Goal: Task Accomplishment & Management: Manage account settings

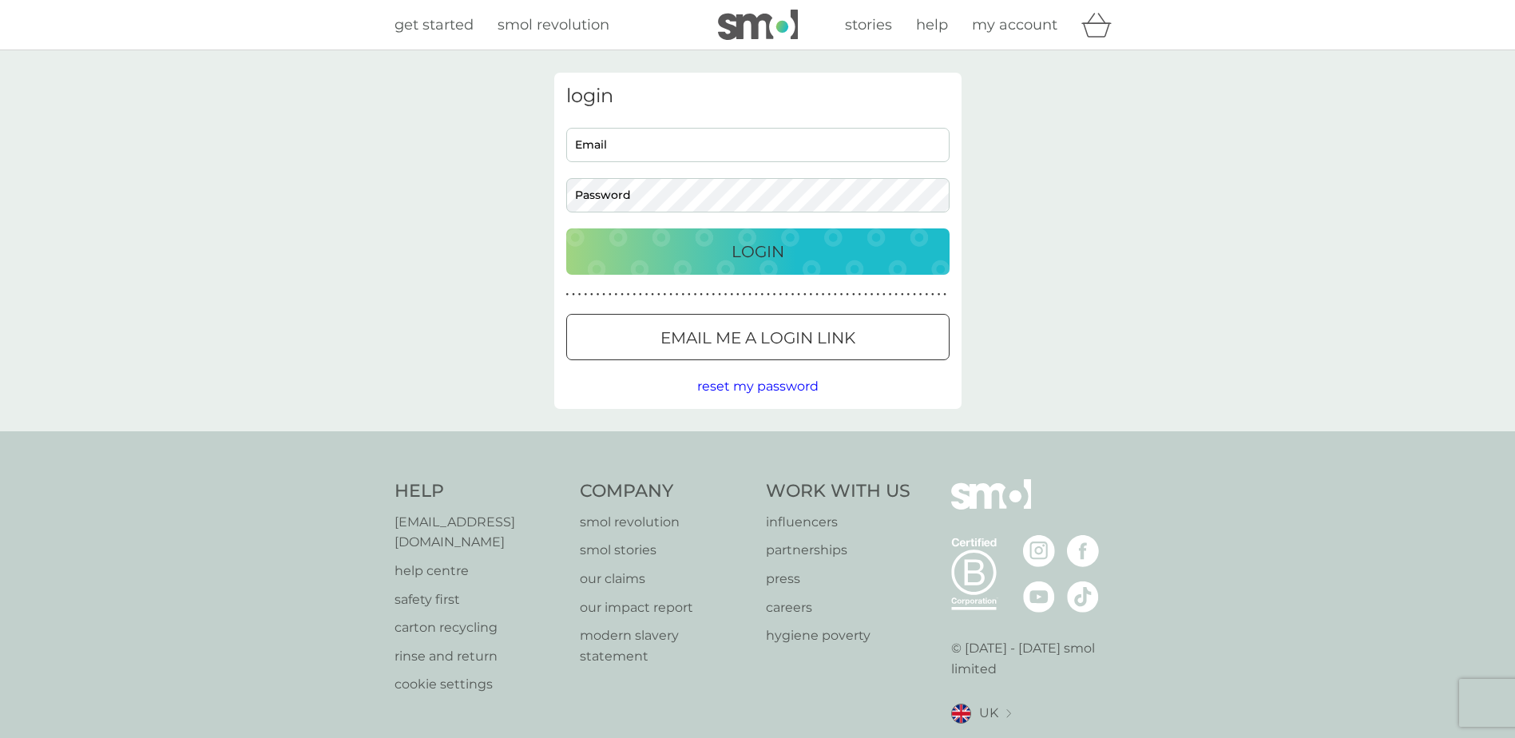
type input "[EMAIL_ADDRESS][DOMAIN_NAME]"
click at [743, 256] on p "Login" at bounding box center [758, 252] width 53 height 26
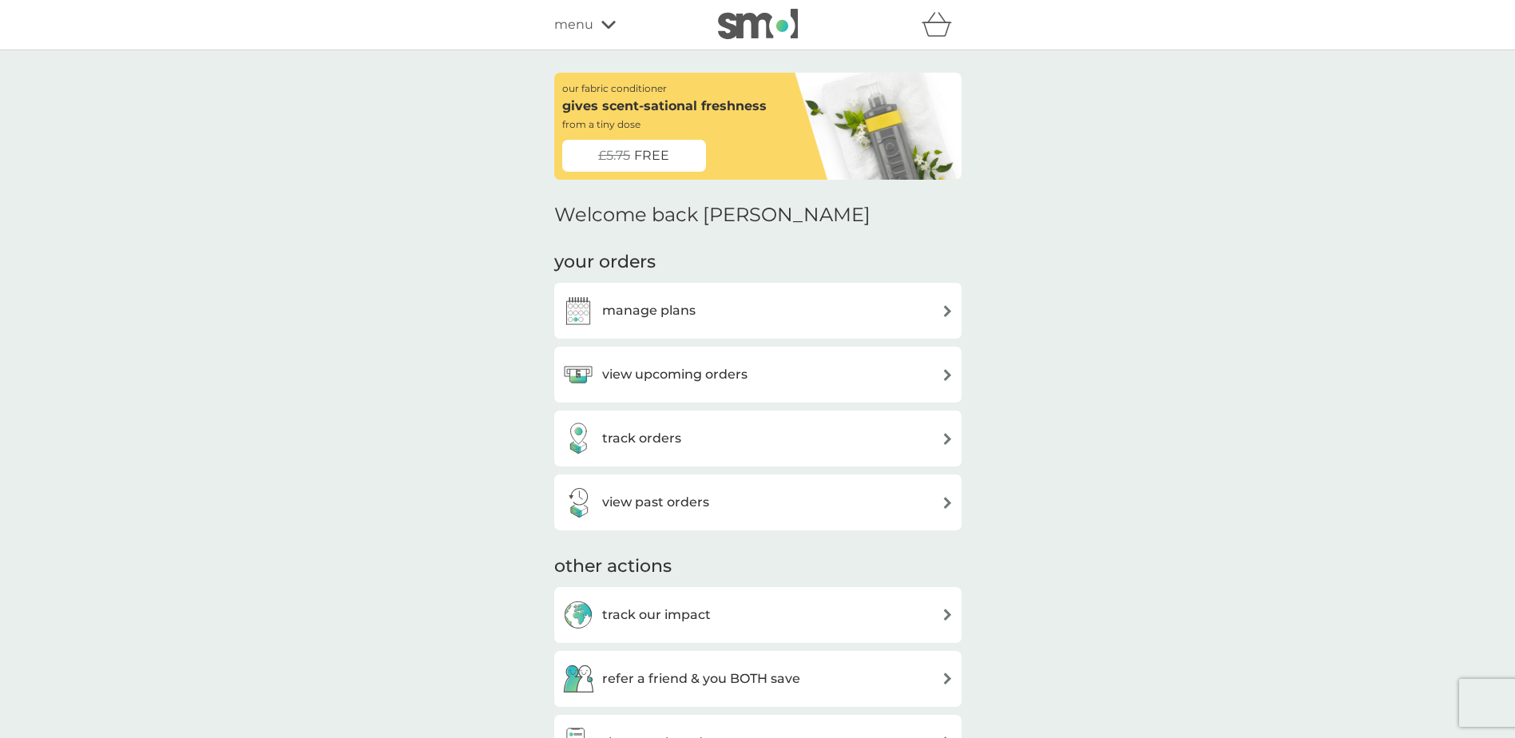
click at [681, 320] on h3 "manage plans" at bounding box center [648, 310] width 93 height 21
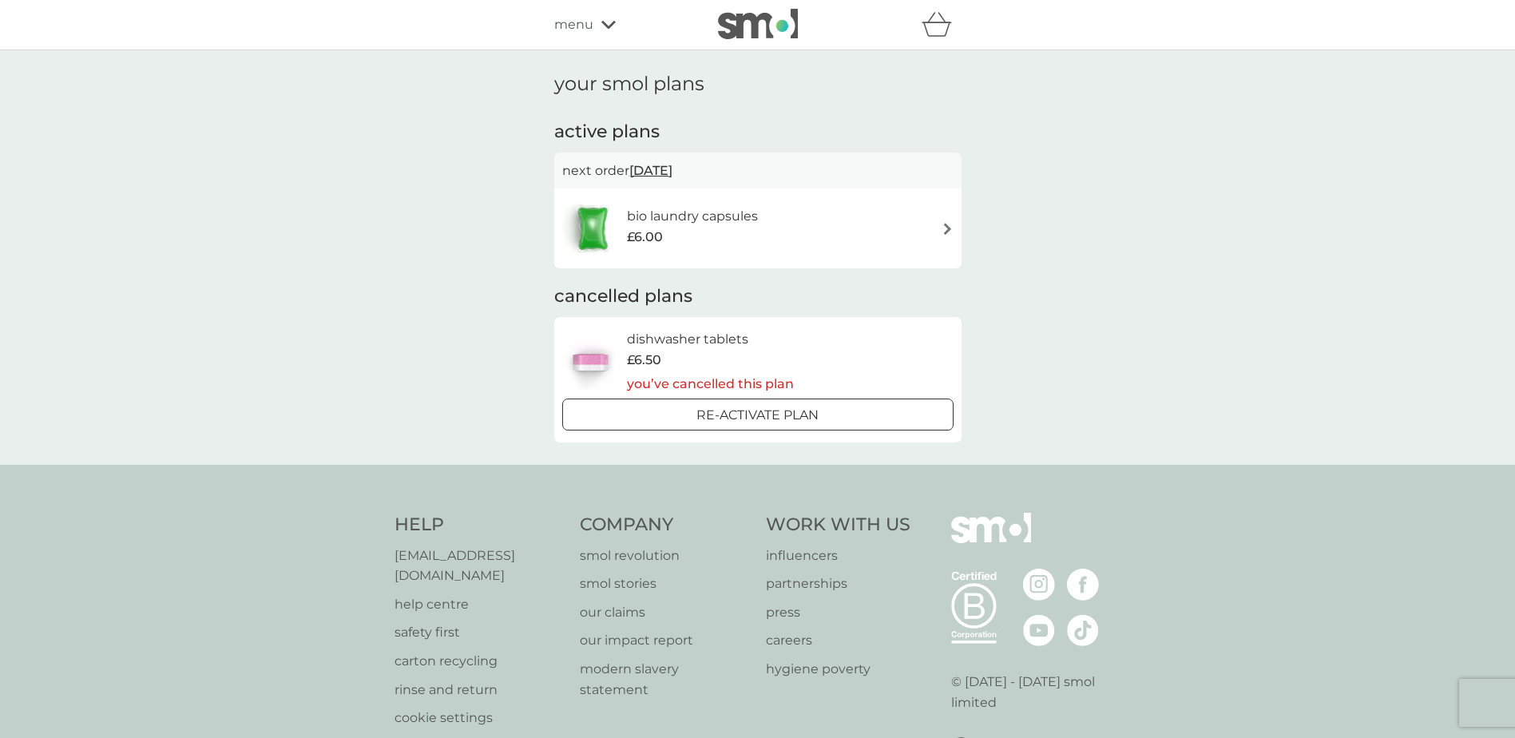
click at [739, 249] on div "bio laundry capsules £6.00" at bounding box center [700, 228] width 147 height 45
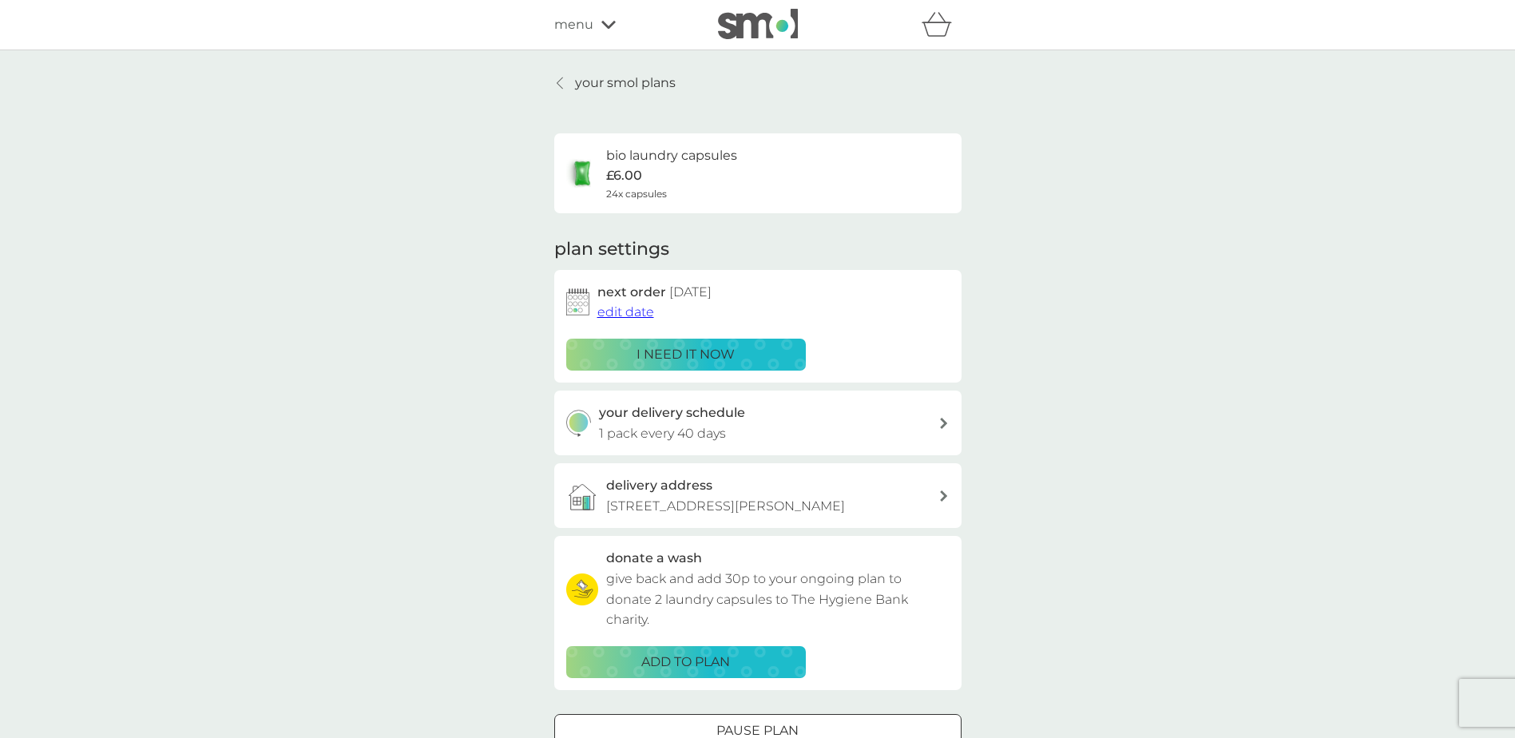
click at [632, 310] on span "edit date" at bounding box center [626, 311] width 57 height 15
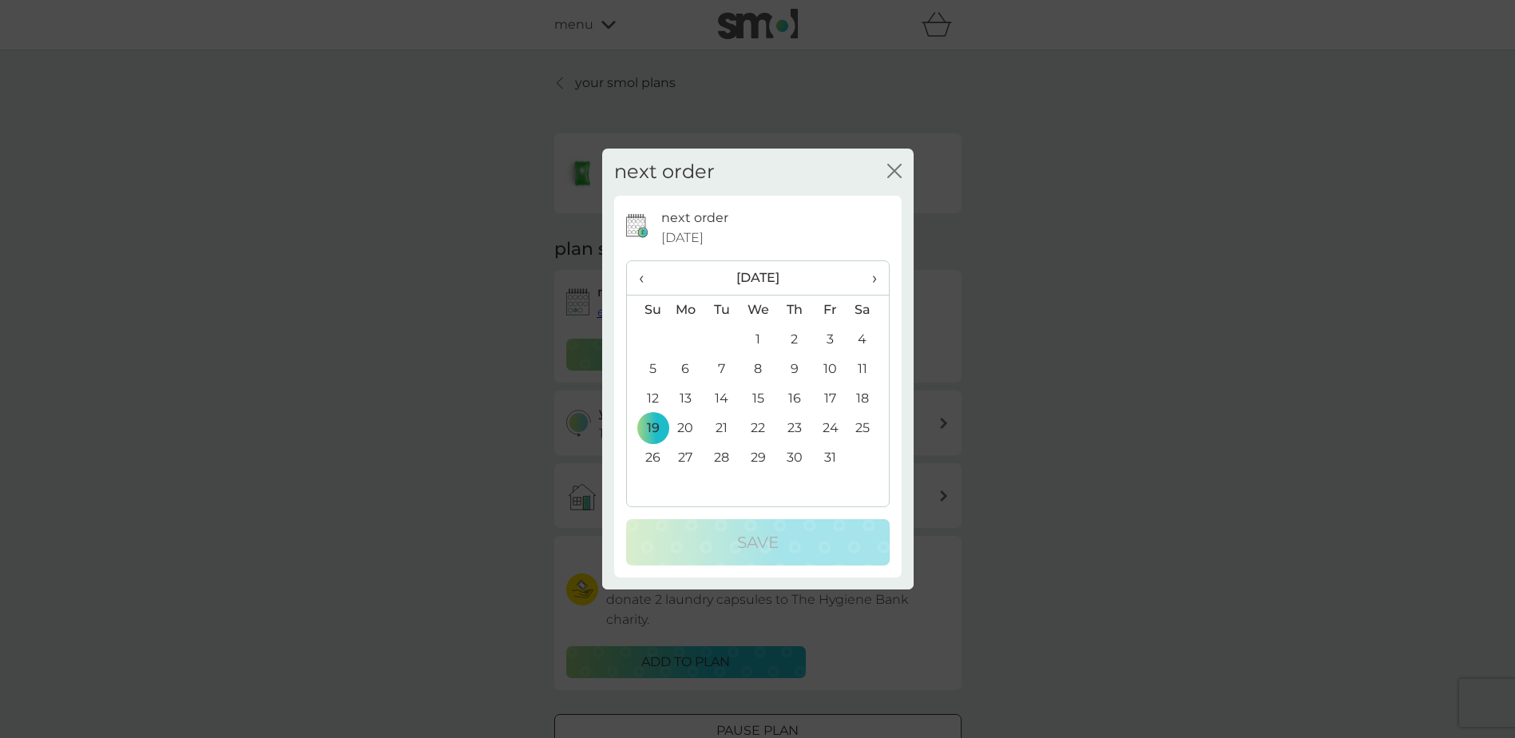
click at [873, 276] on span "›" at bounding box center [868, 278] width 16 height 34
click at [653, 429] on td "16" at bounding box center [647, 429] width 41 height 30
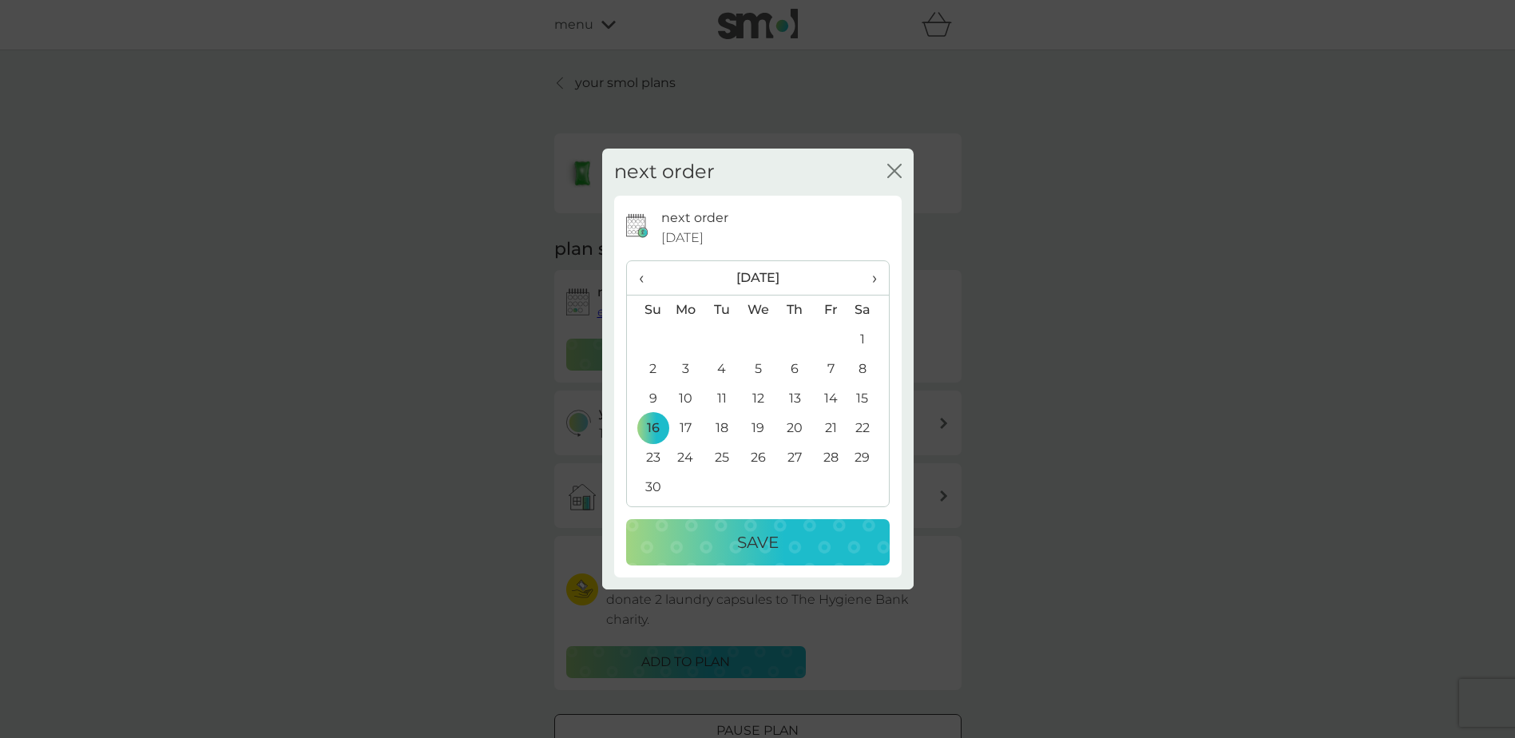
click at [705, 531] on div "Save" at bounding box center [758, 543] width 232 height 26
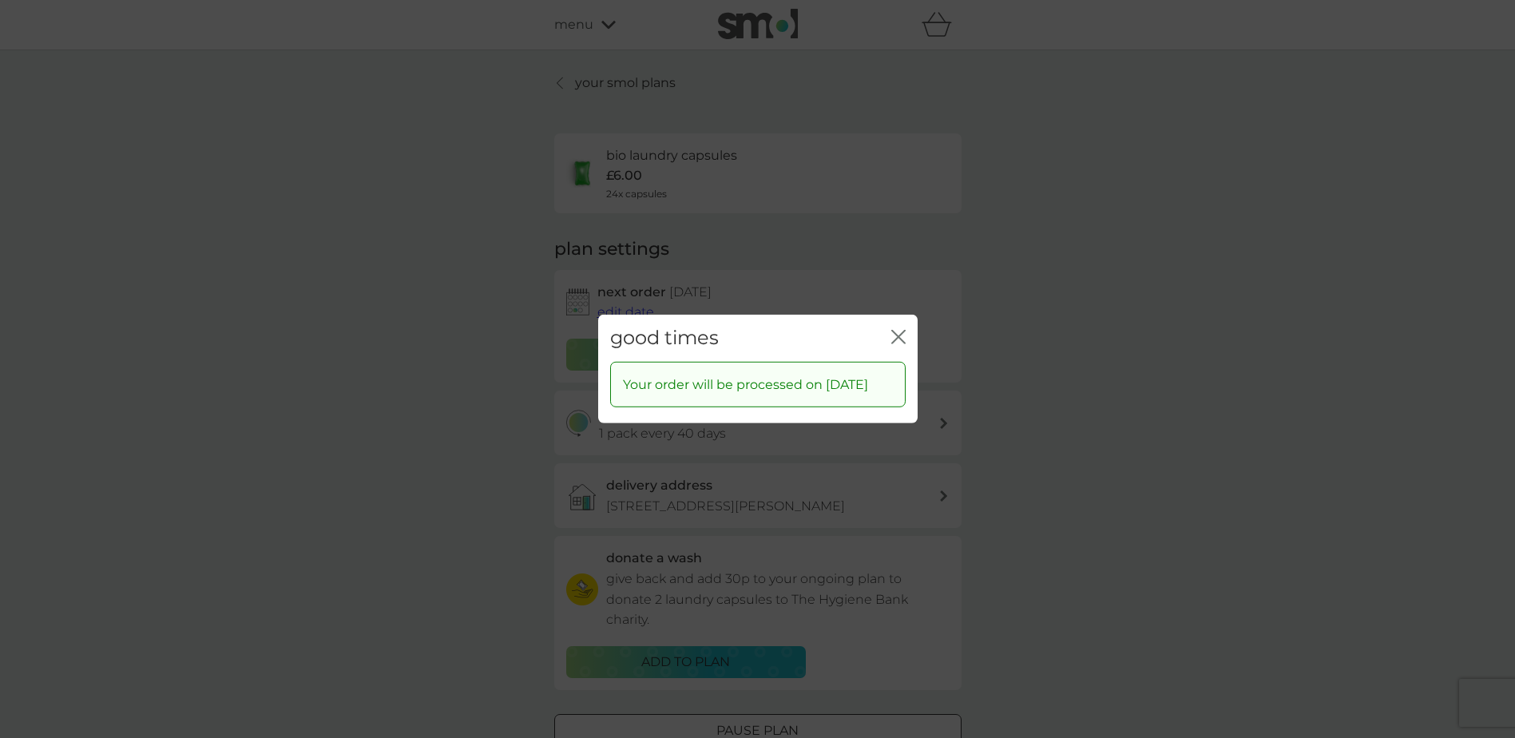
click at [903, 331] on icon "close" at bounding box center [902, 337] width 6 height 13
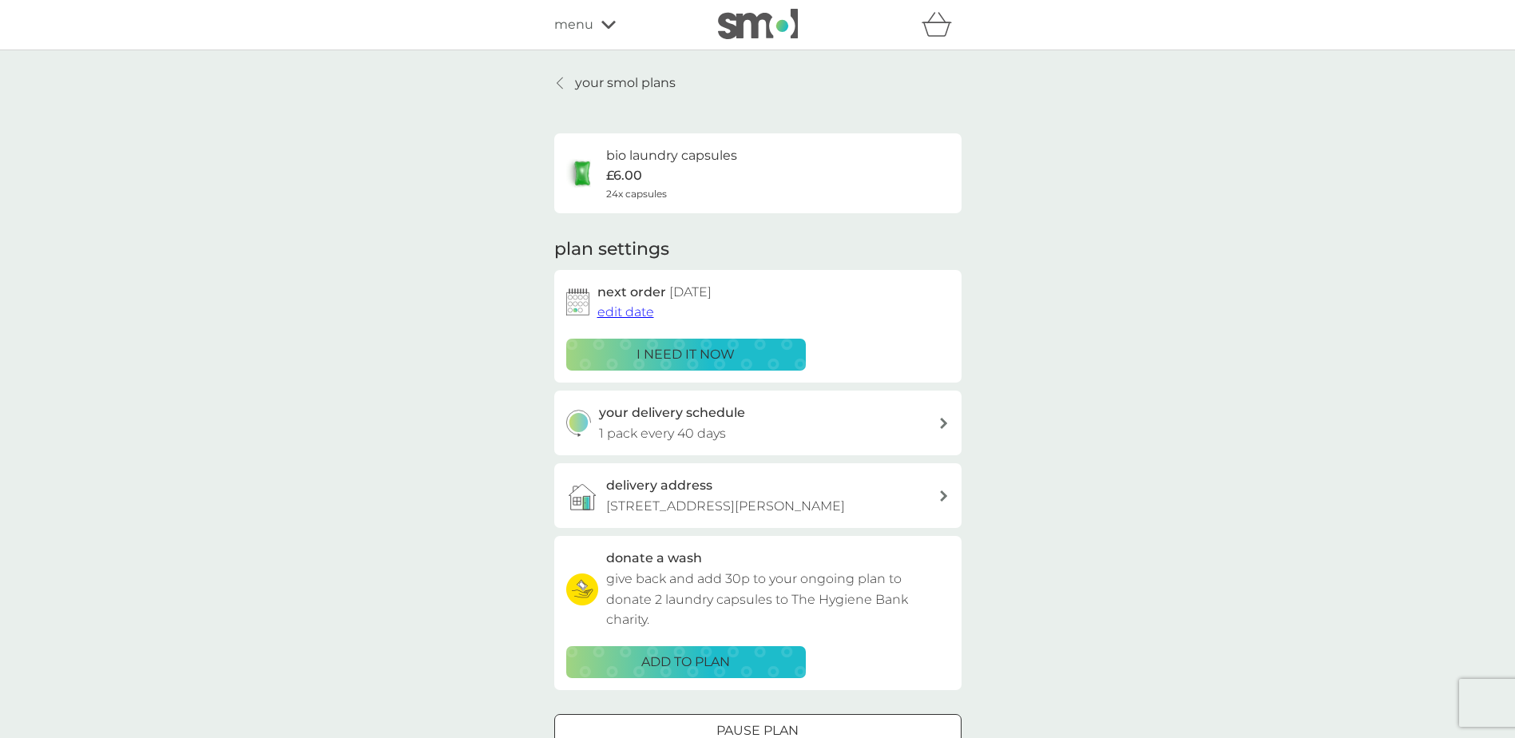
click at [393, 393] on div "your smol plans bio laundry capsules £6.00 24x capsules plan settings next orde…" at bounding box center [757, 431] width 1515 height 762
click at [754, 30] on img at bounding box center [758, 24] width 80 height 30
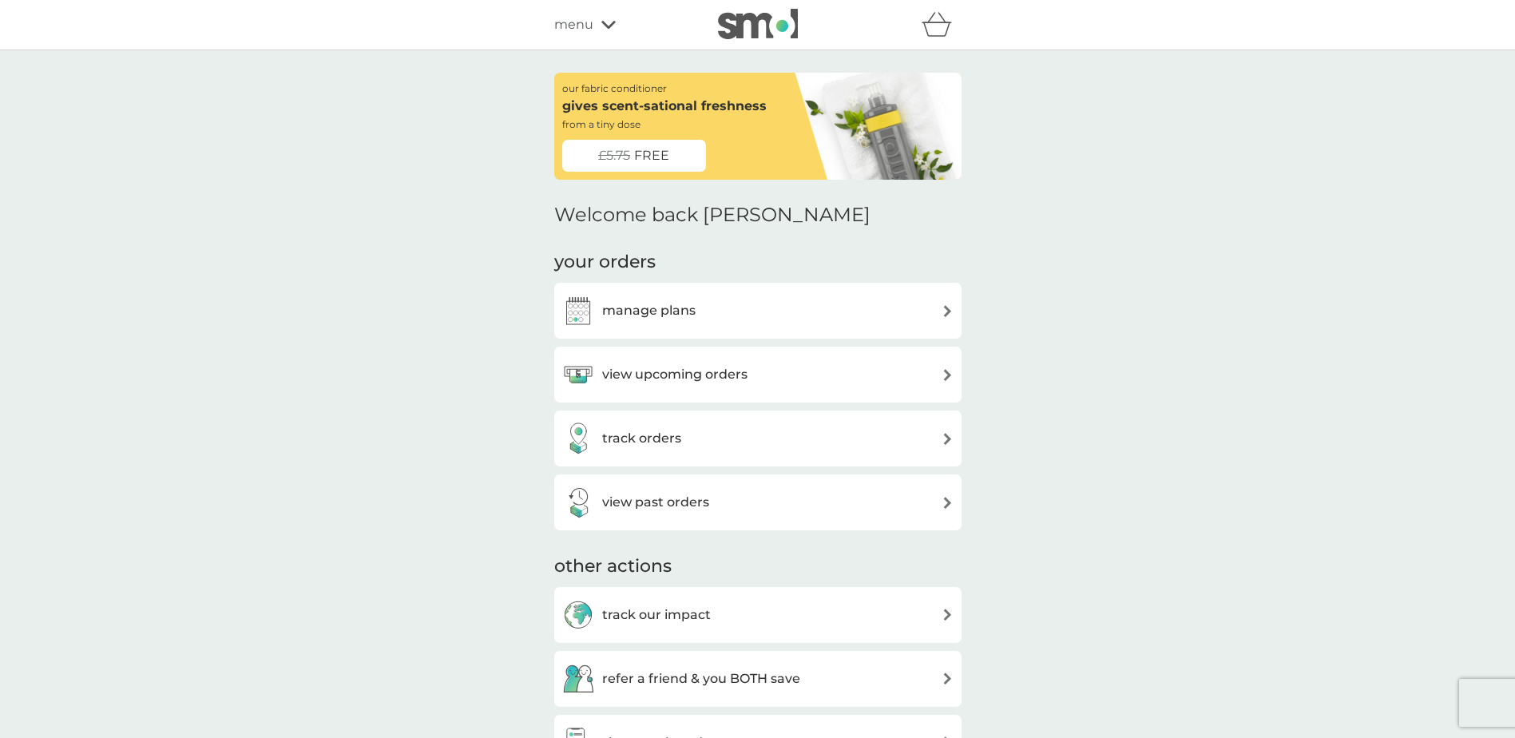
click at [598, 32] on div "menu" at bounding box center [622, 24] width 136 height 21
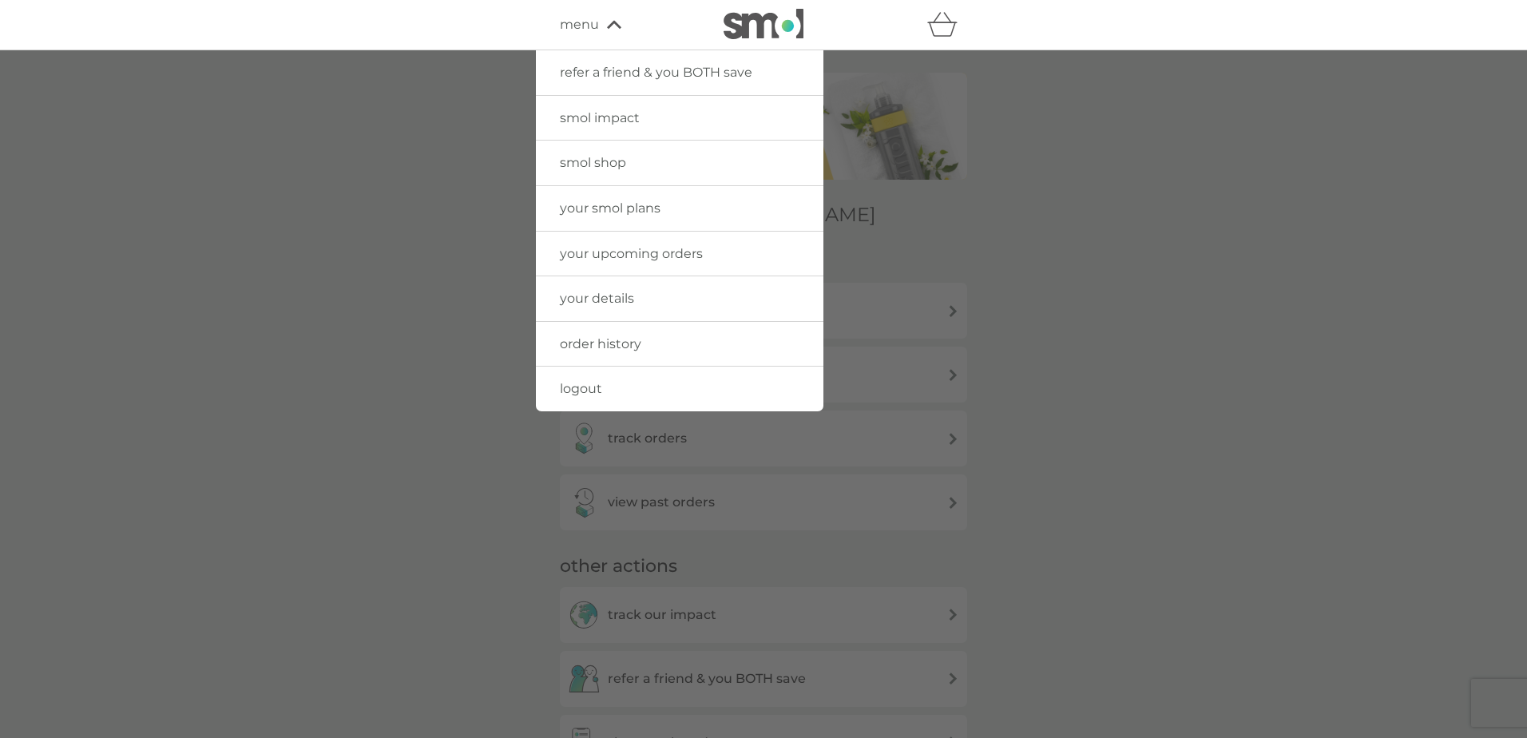
click at [602, 160] on span "smol shop" at bounding box center [593, 162] width 66 height 15
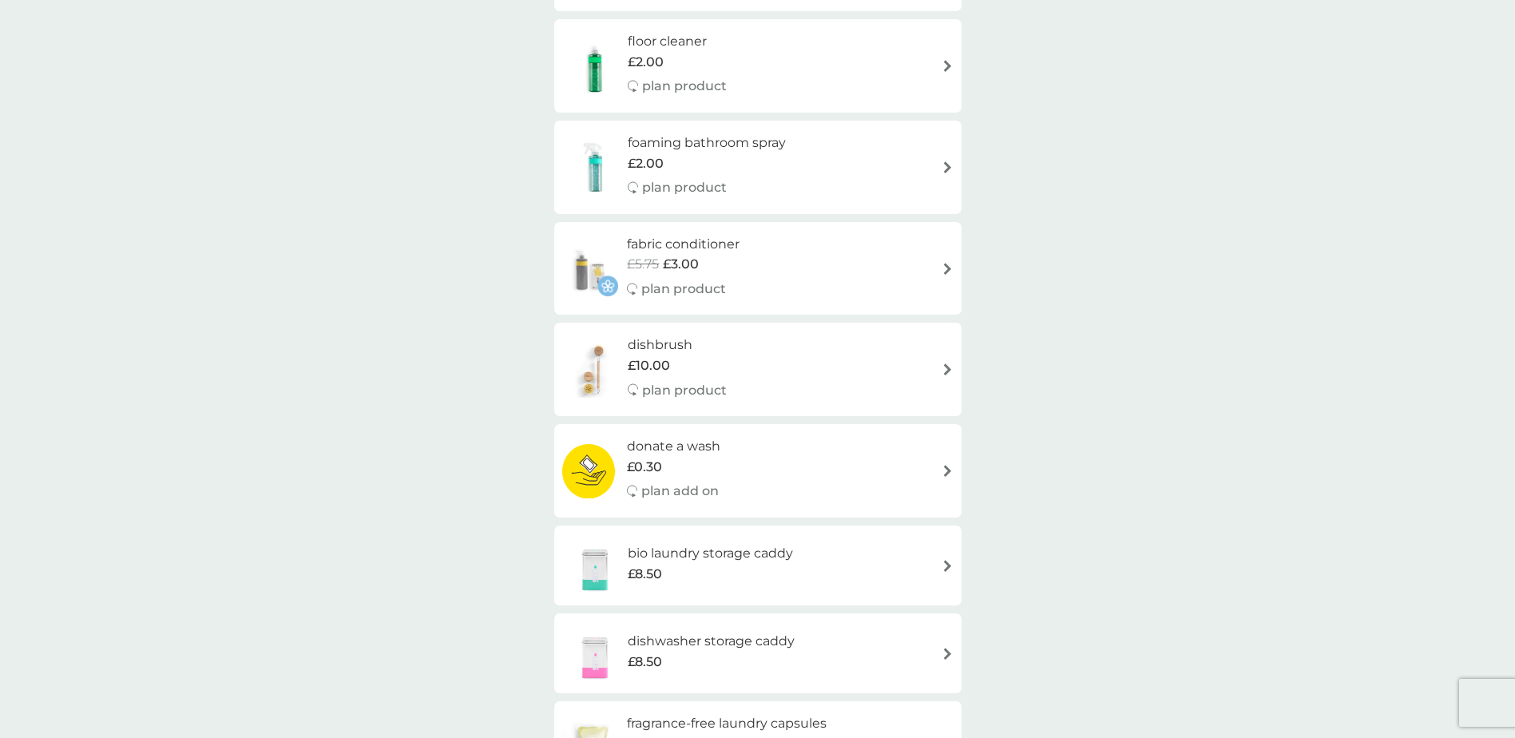
scroll to position [639, 0]
click at [690, 46] on h6 "floor cleaner" at bounding box center [677, 42] width 99 height 21
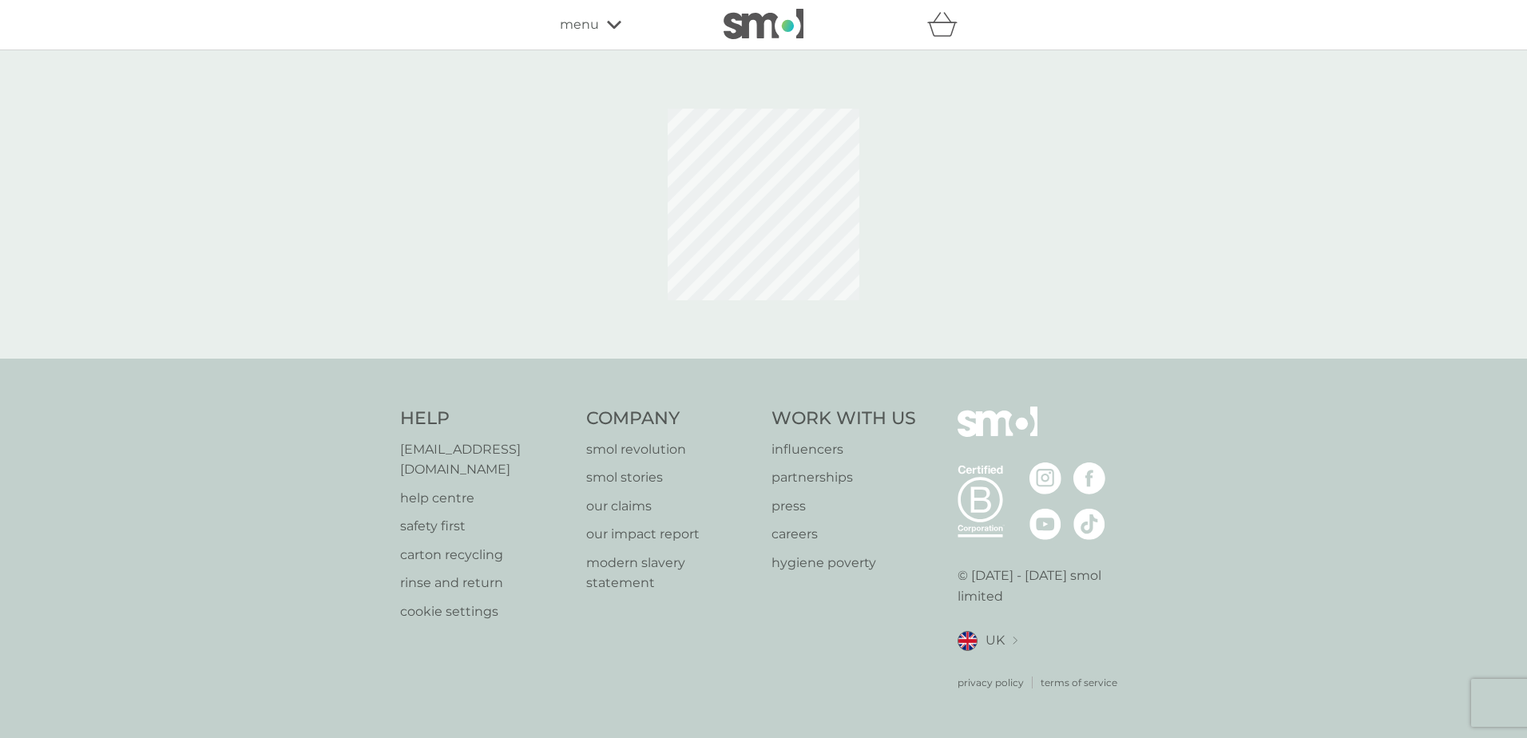
select select "84"
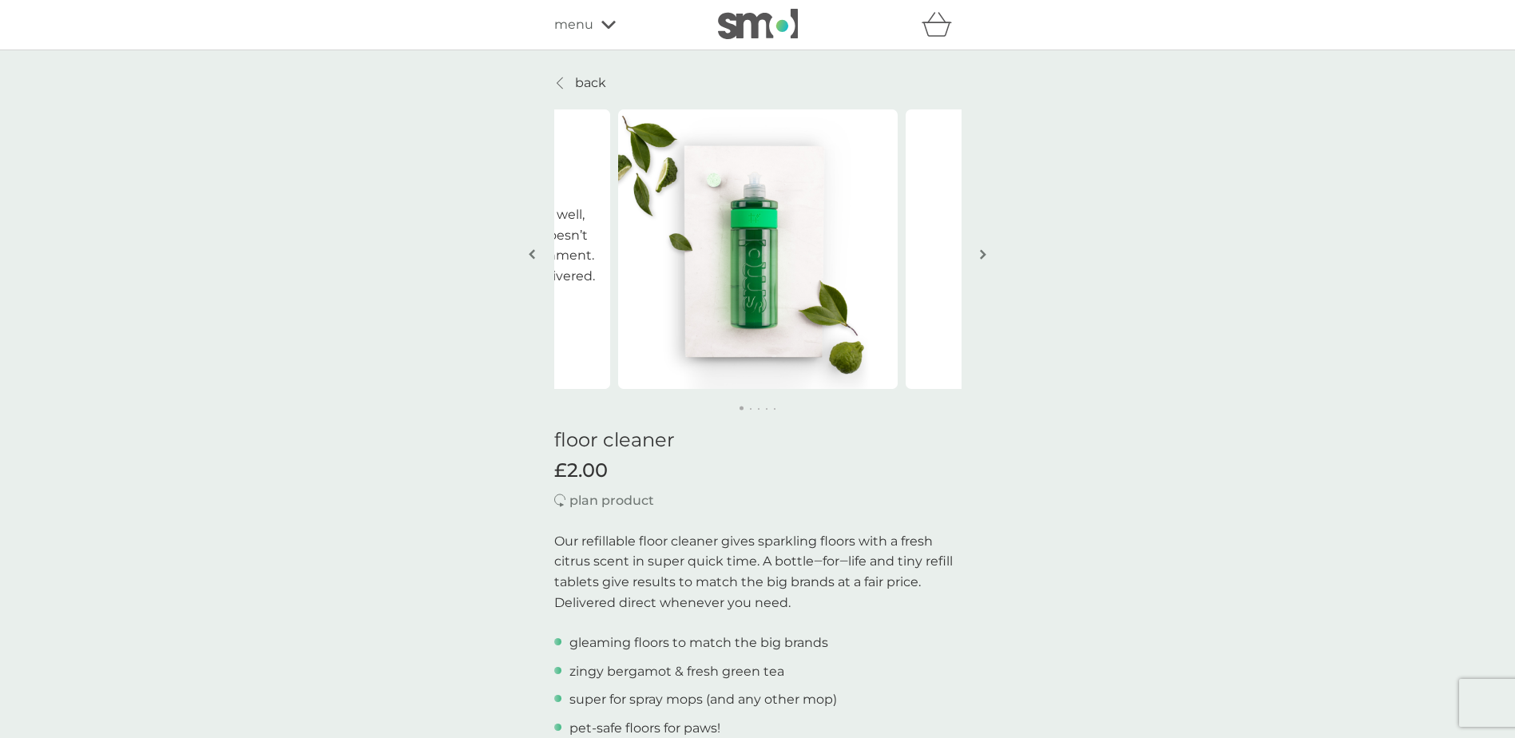
click at [983, 250] on img "button" at bounding box center [983, 254] width 6 height 12
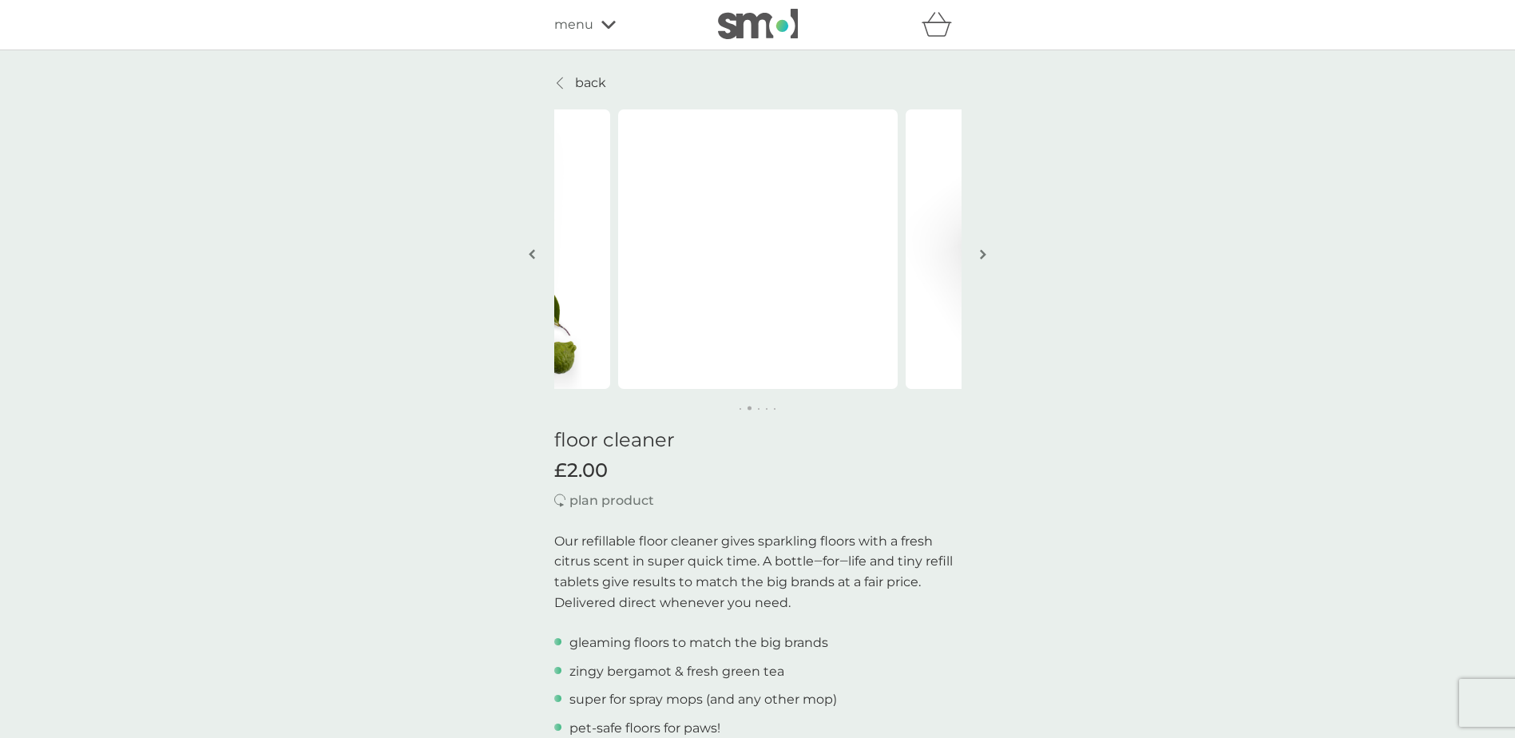
click at [983, 250] on img "button" at bounding box center [983, 254] width 6 height 12
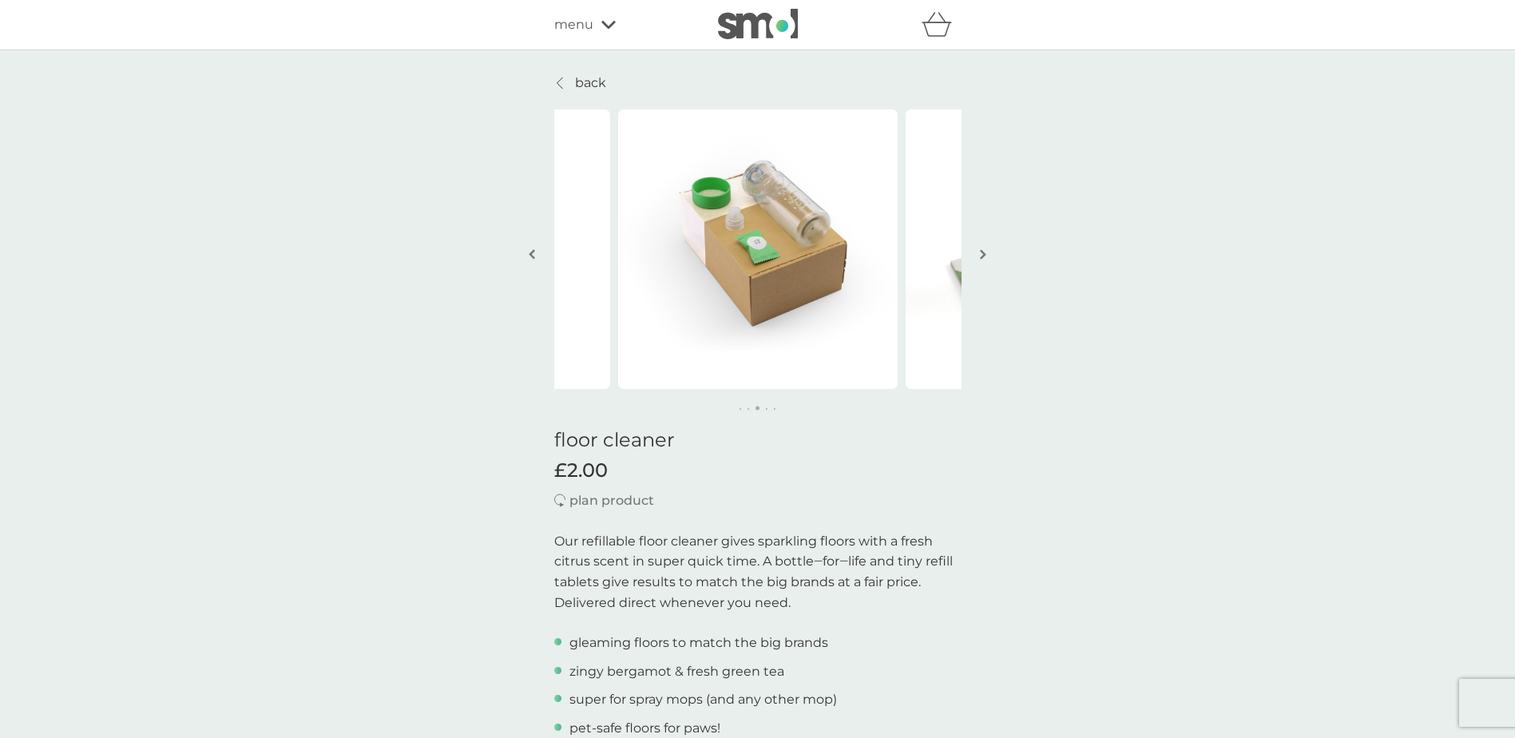
click at [983, 250] on img "button" at bounding box center [983, 254] width 6 height 12
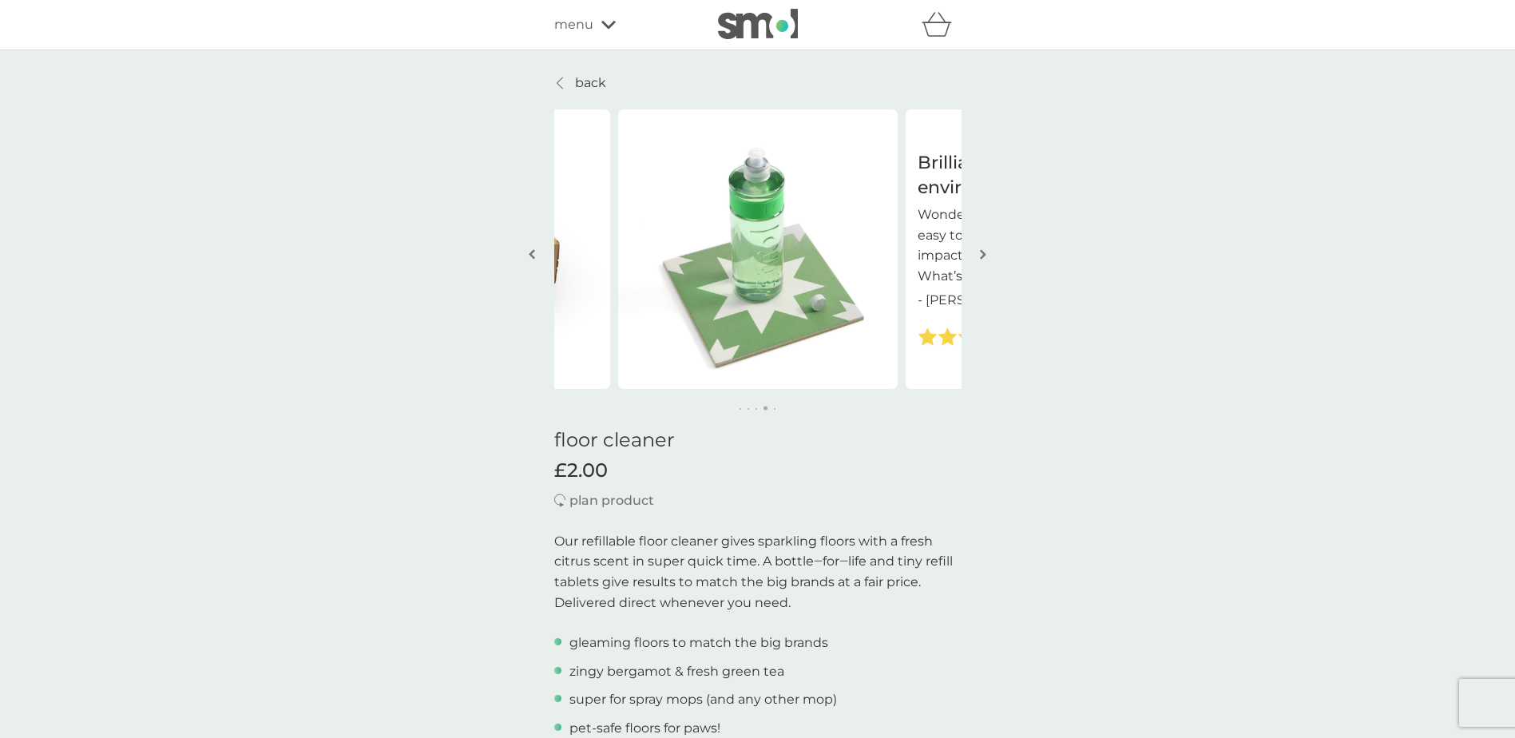
click at [983, 250] on img "button" at bounding box center [983, 254] width 6 height 12
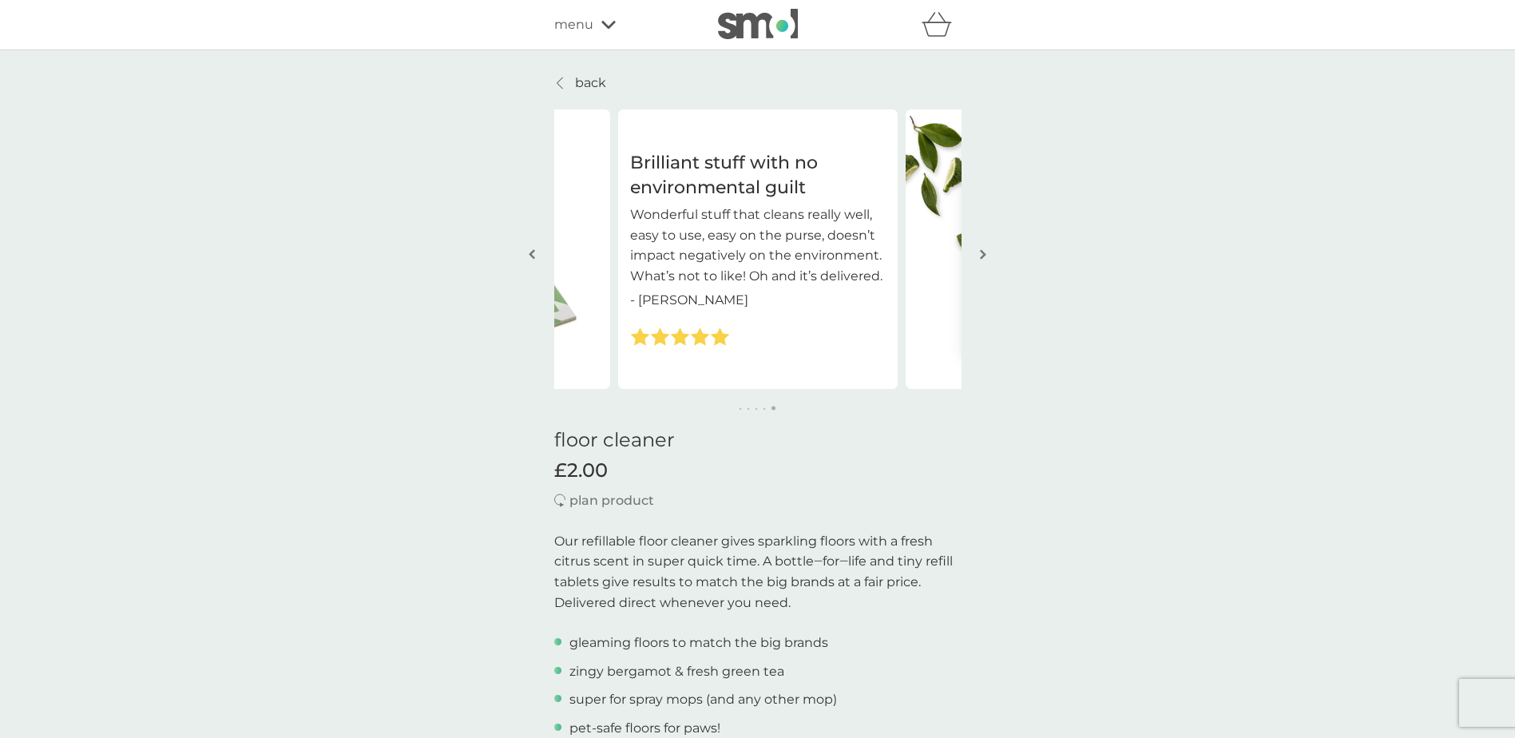
click at [983, 250] on img "button" at bounding box center [983, 254] width 6 height 12
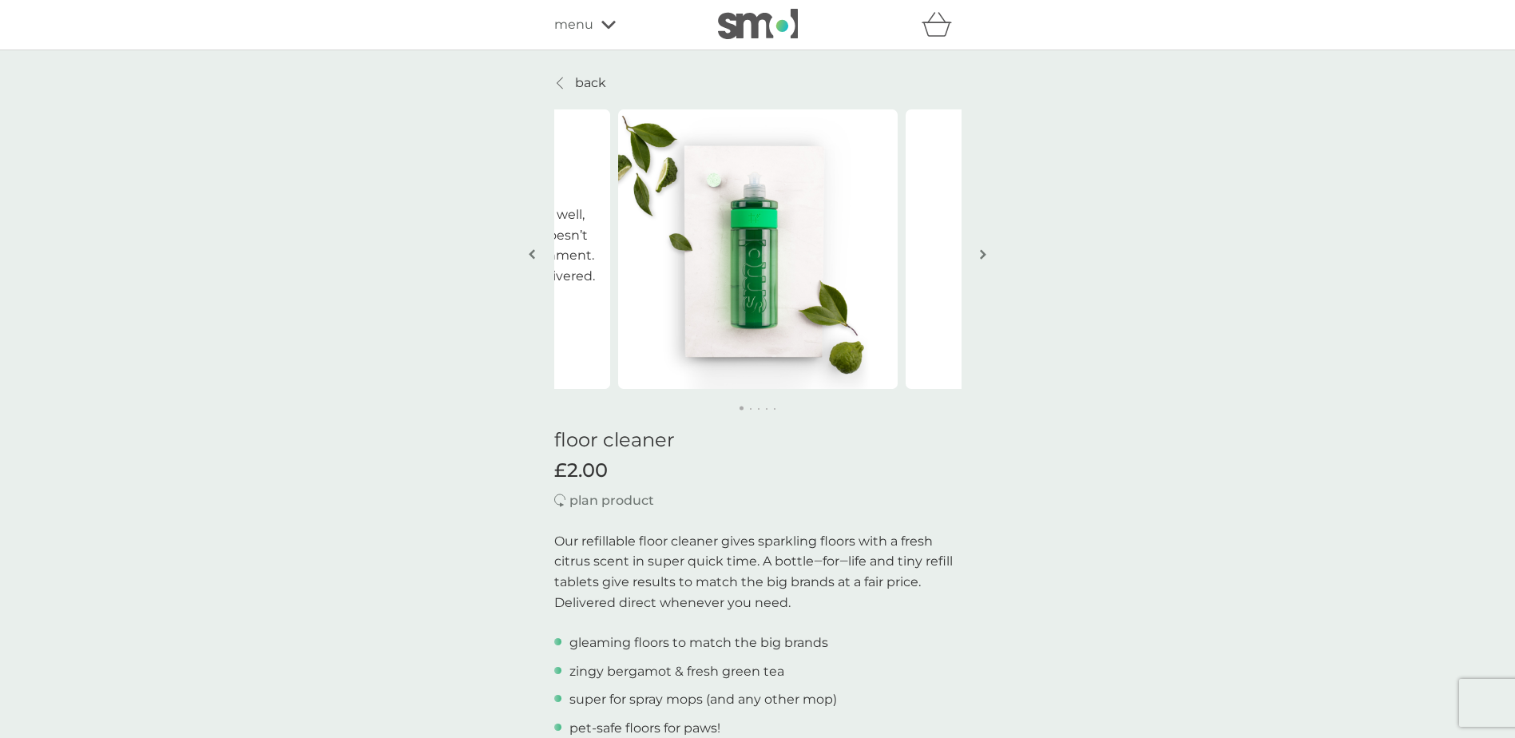
click at [983, 250] on img "button" at bounding box center [983, 254] width 6 height 12
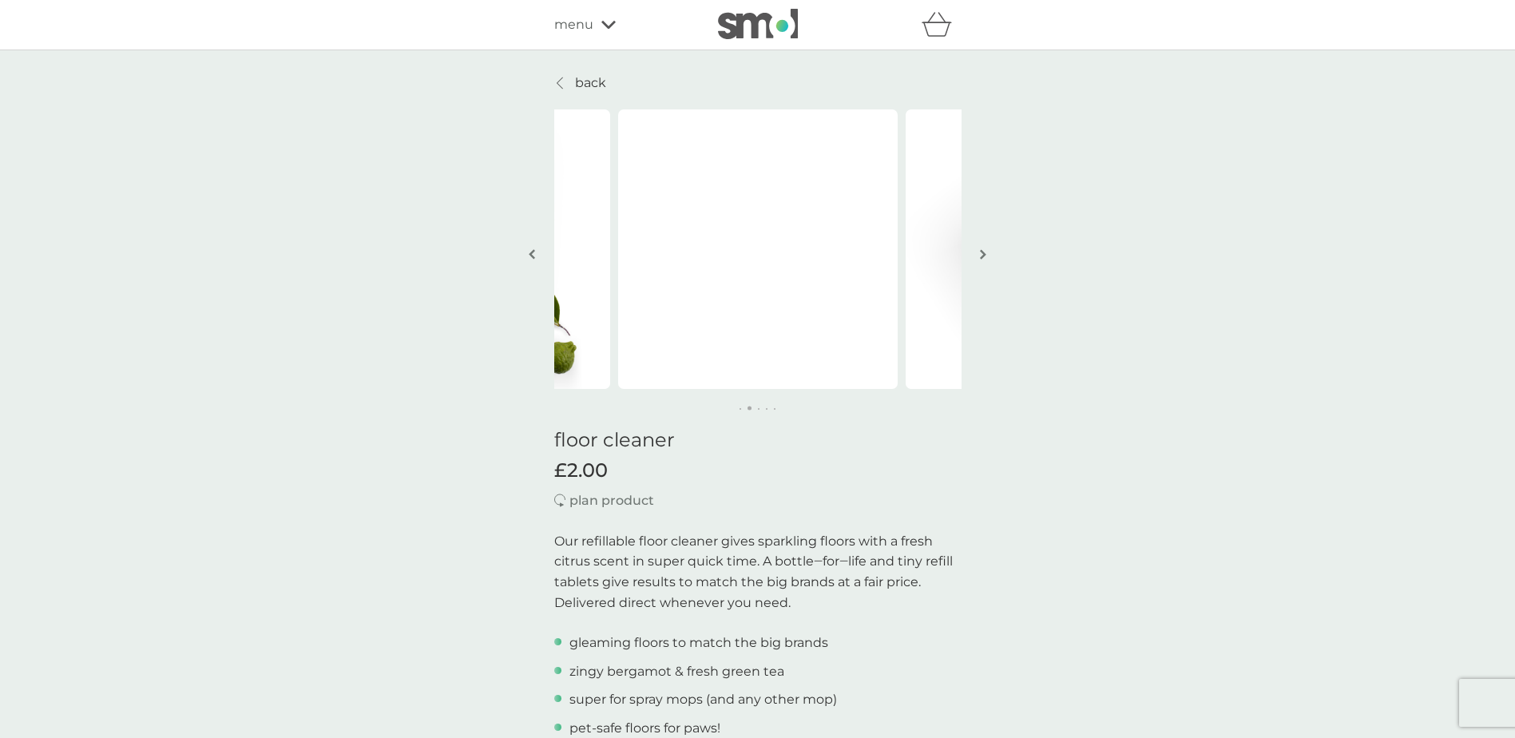
click at [983, 250] on img "button" at bounding box center [983, 254] width 6 height 12
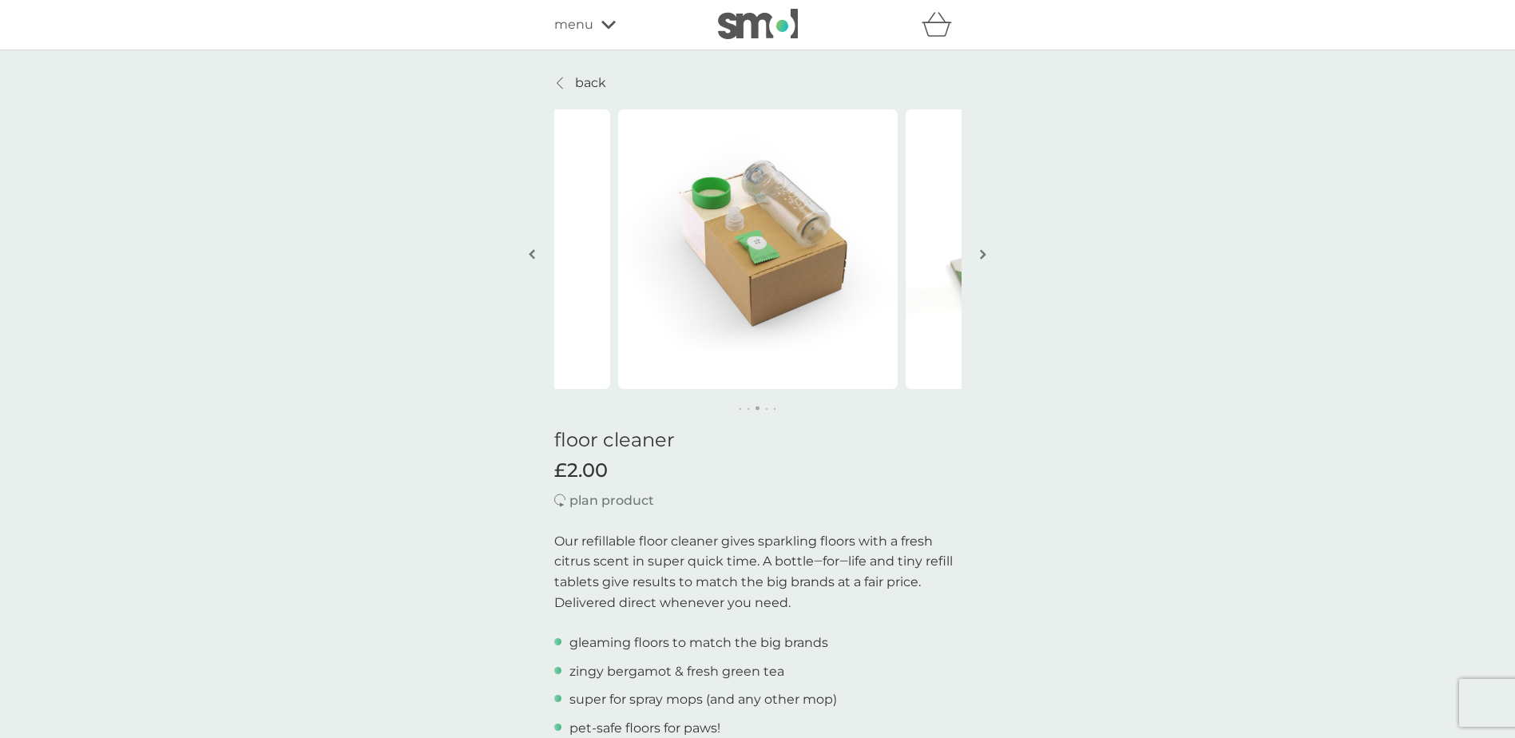
click at [983, 250] on img "button" at bounding box center [983, 254] width 6 height 12
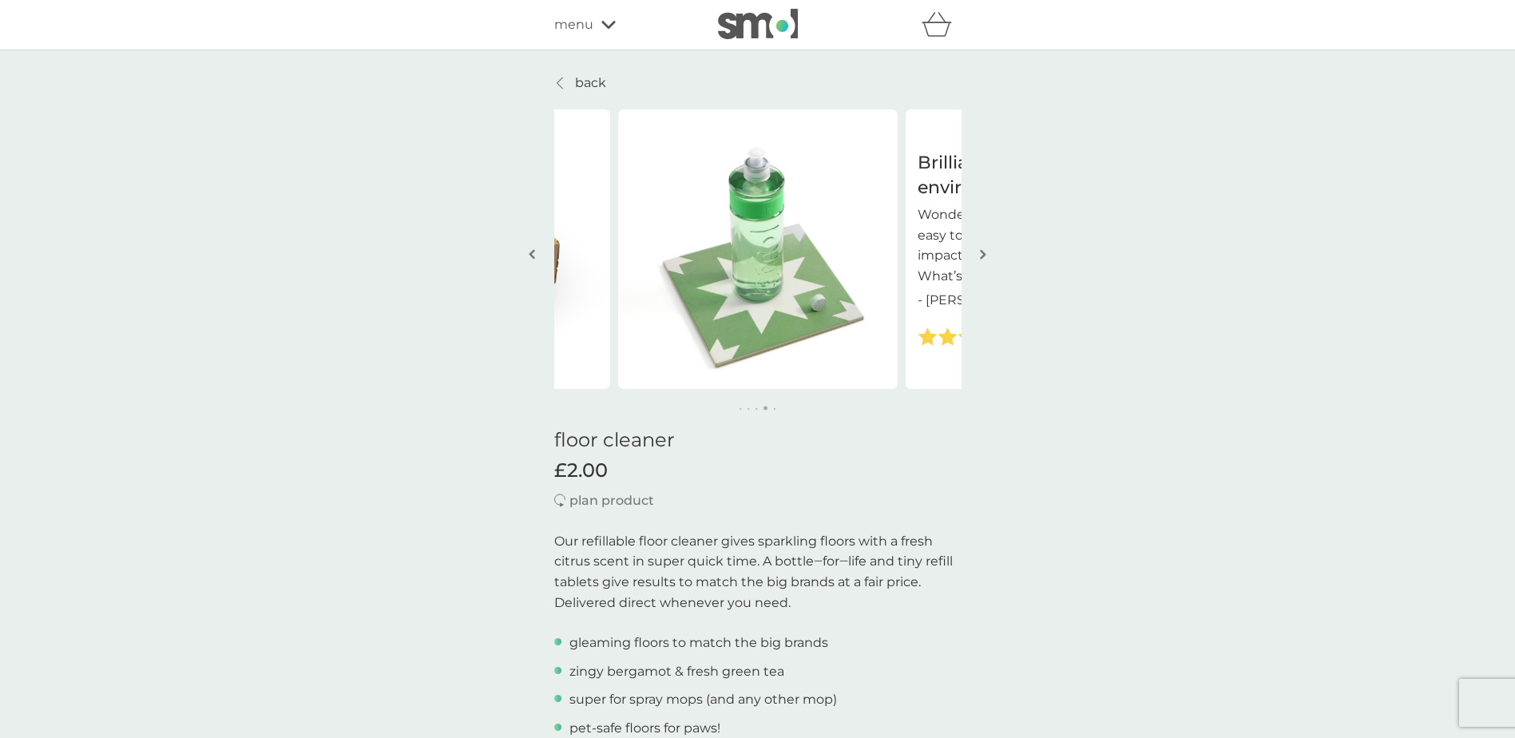
click at [979, 249] on button "button" at bounding box center [984, 256] width 12 height 80
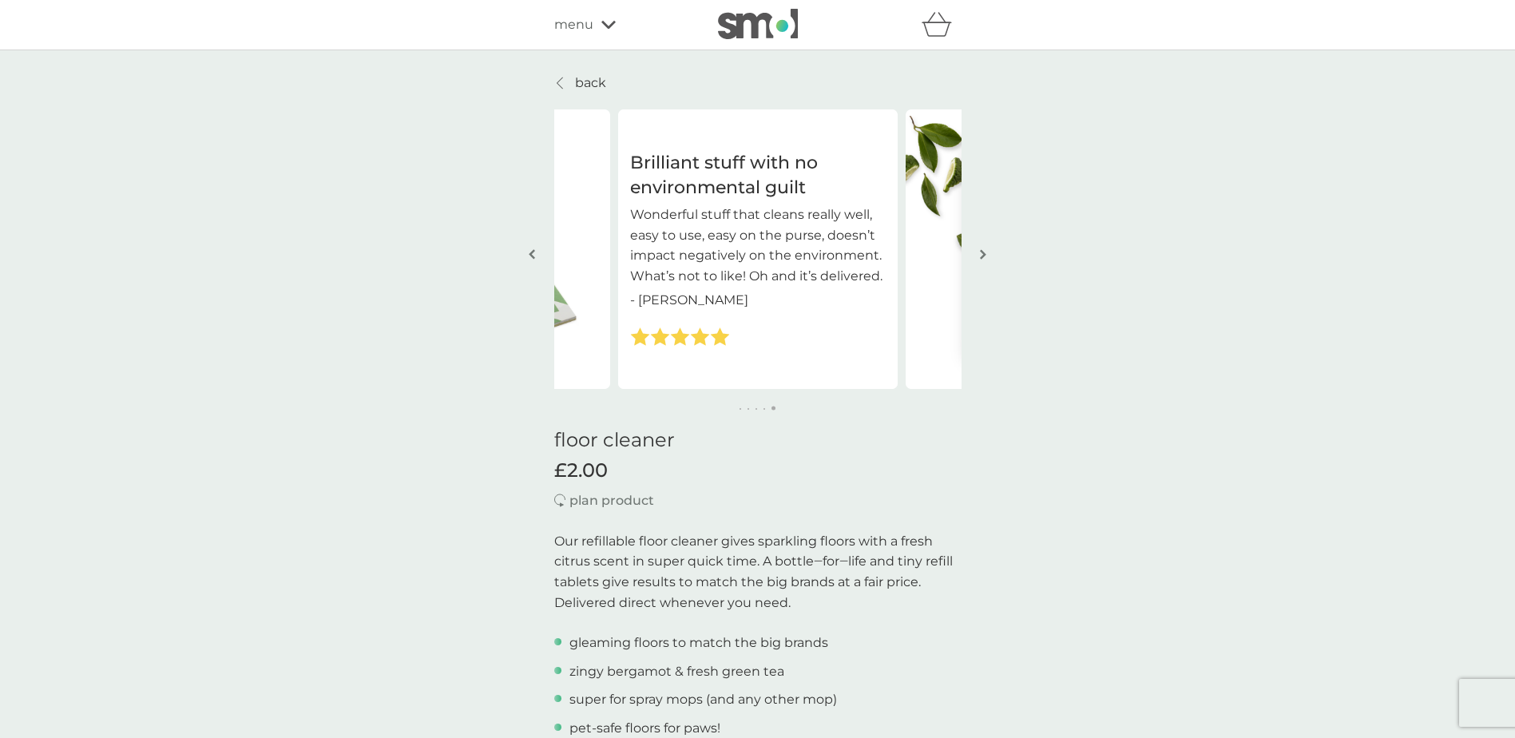
click at [979, 249] on button "button" at bounding box center [984, 256] width 12 height 80
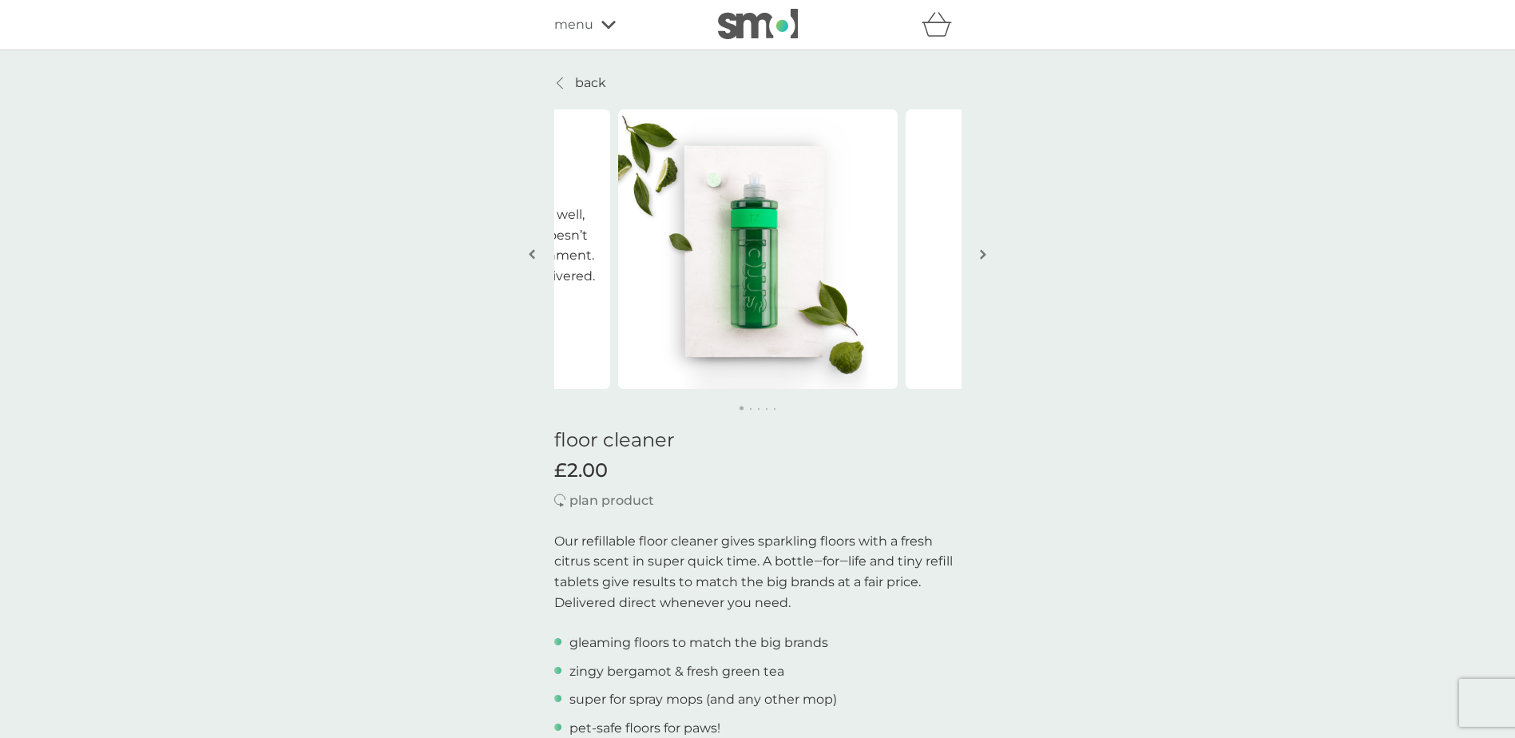
click at [979, 249] on button "button" at bounding box center [984, 256] width 12 height 80
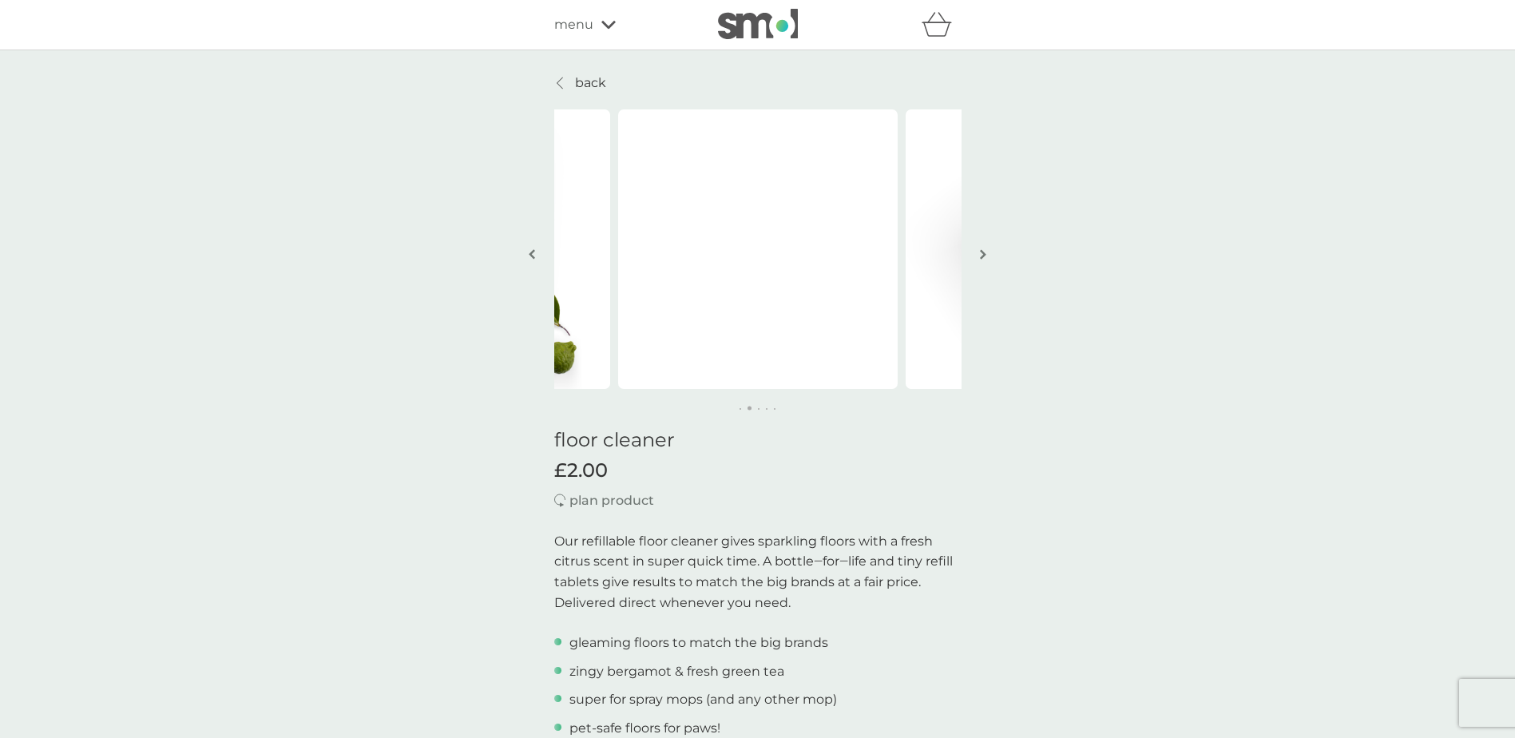
click at [979, 249] on button "button" at bounding box center [984, 256] width 12 height 80
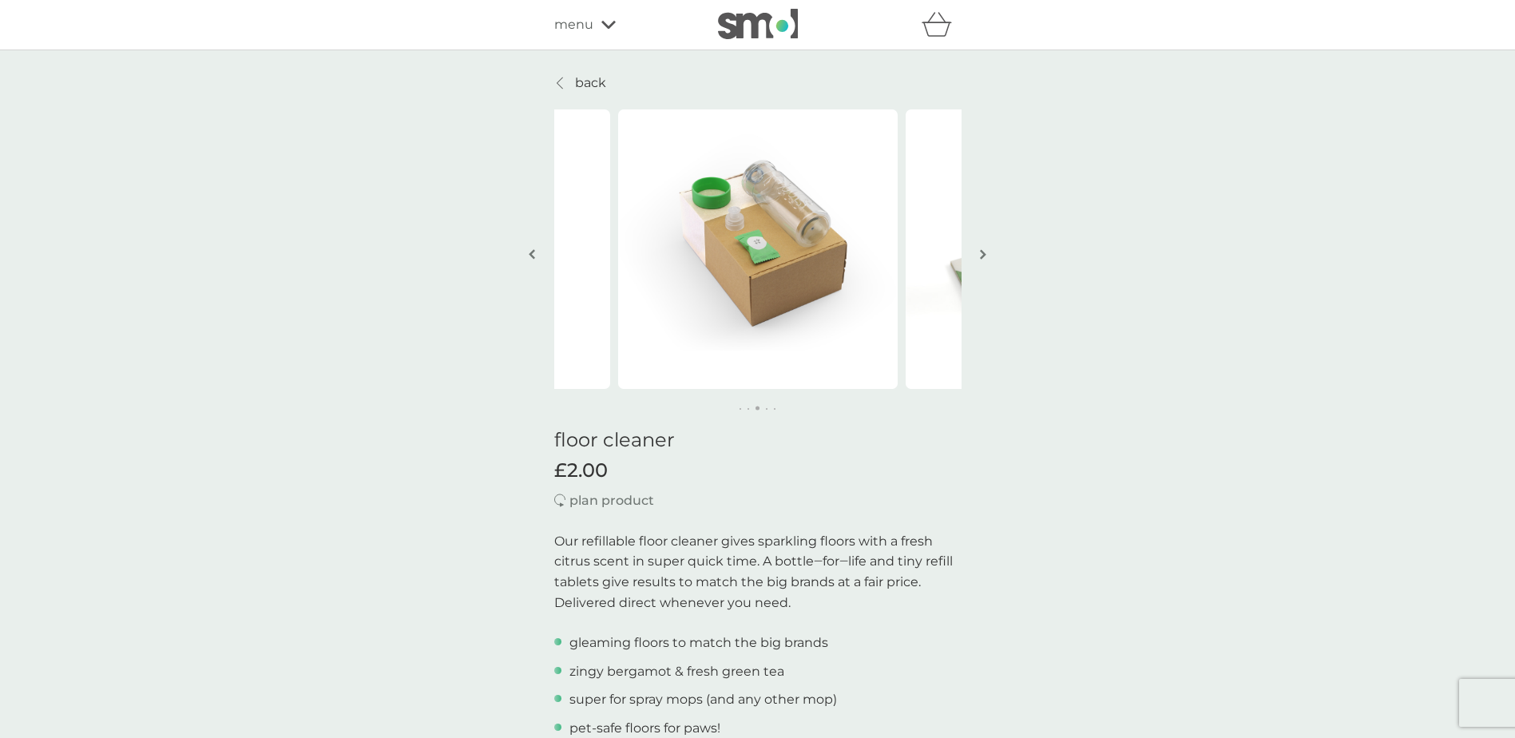
click at [979, 249] on button "button" at bounding box center [984, 256] width 12 height 80
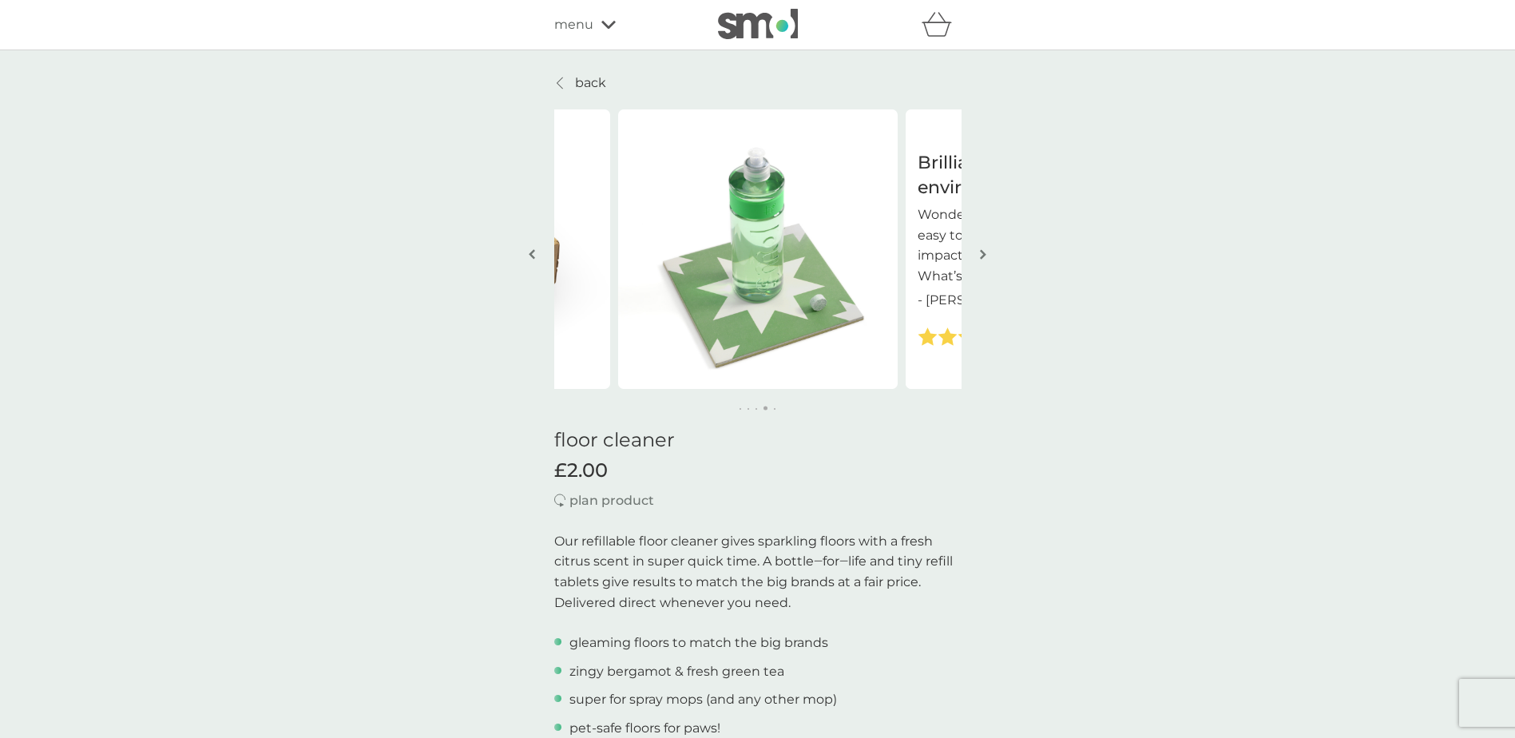
click at [979, 249] on button "button" at bounding box center [984, 256] width 12 height 80
